Goal: Task Accomplishment & Management: Complete application form

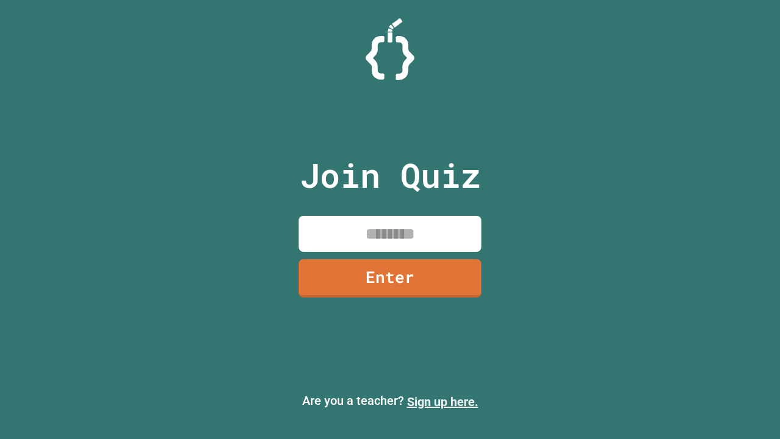
click at [442, 402] on link "Sign up here." at bounding box center [442, 401] width 71 height 15
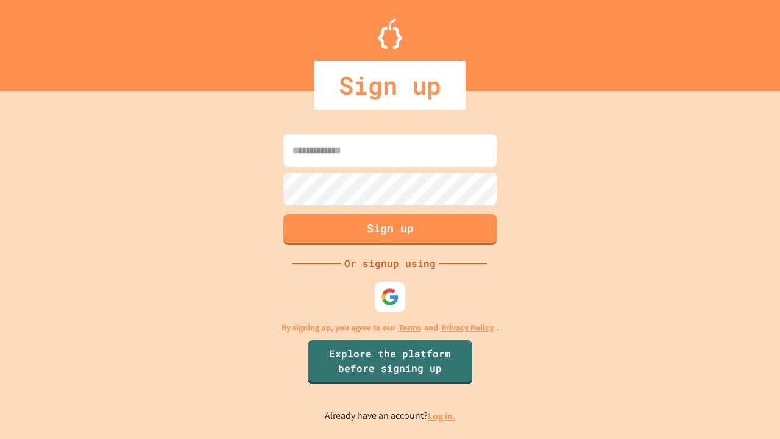
click at [442, 416] on link "Log in." at bounding box center [442, 416] width 28 height 13
